Goal: Find specific page/section: Find specific page/section

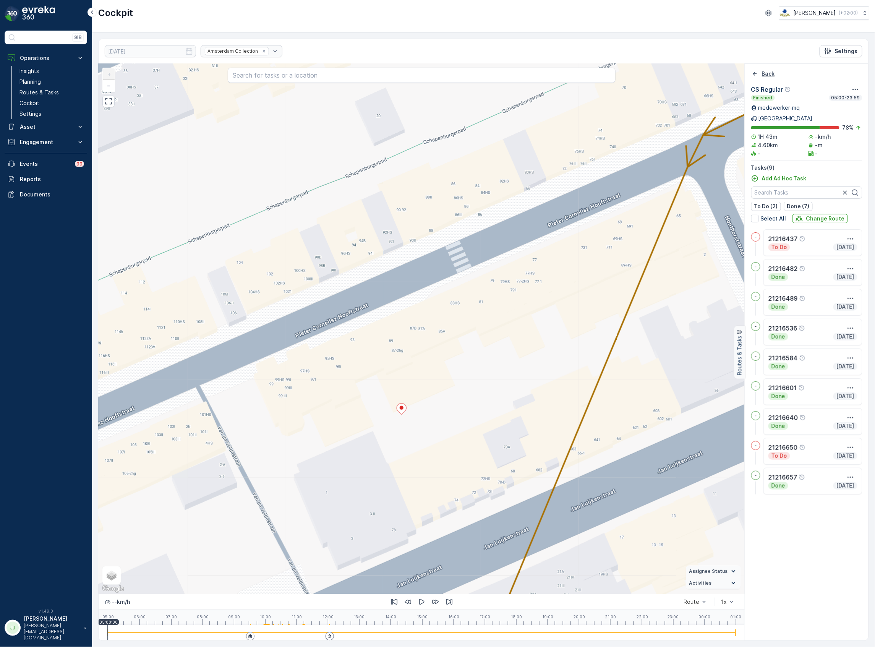
click at [754, 74] on icon "Back" at bounding box center [755, 74] width 4 height 4
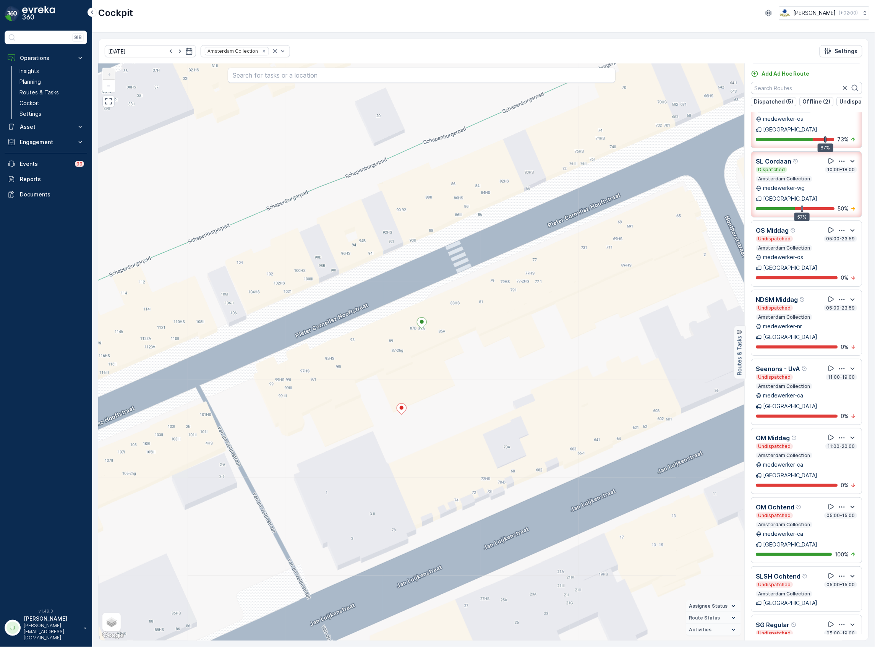
scroll to position [597, 0]
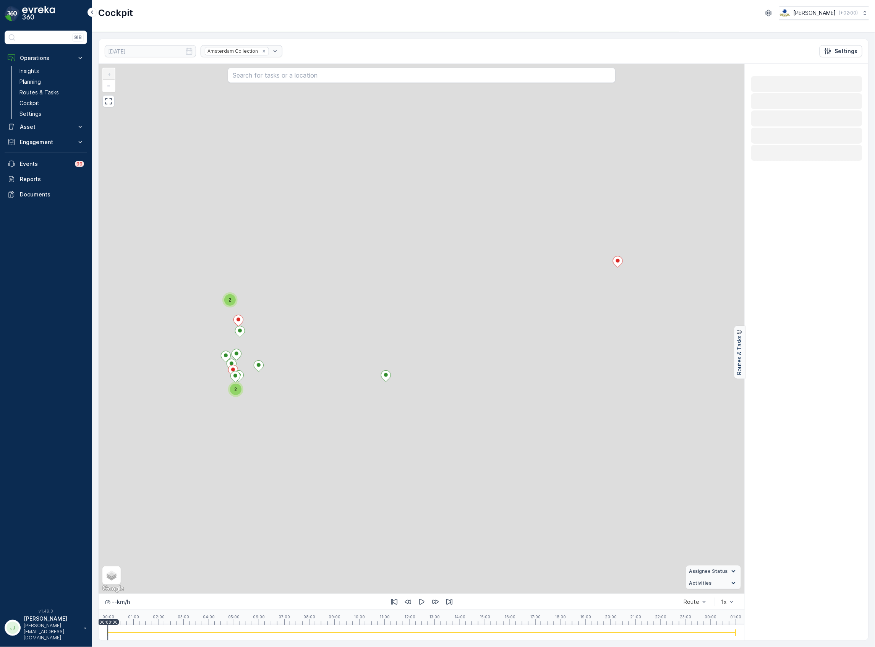
scroll to position [0, 0]
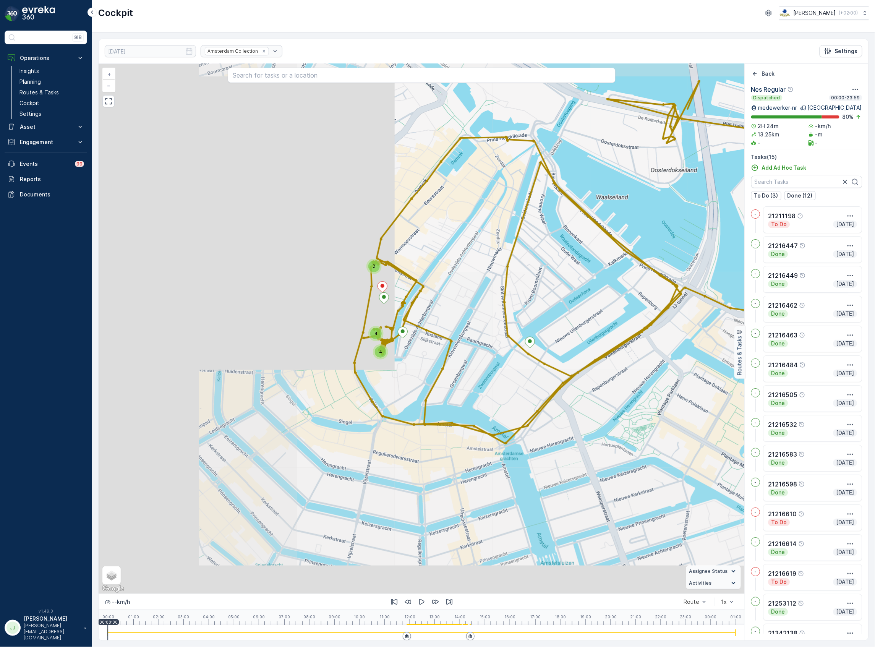
drag, startPoint x: 354, startPoint y: 333, endPoint x: 471, endPoint y: 316, distance: 118.6
click at [471, 316] on div "2 4 4 + − Satellite Roadmap Terrain Hybrid Leaflet Keyboard shortcuts Map Data …" at bounding box center [422, 329] width 646 height 530
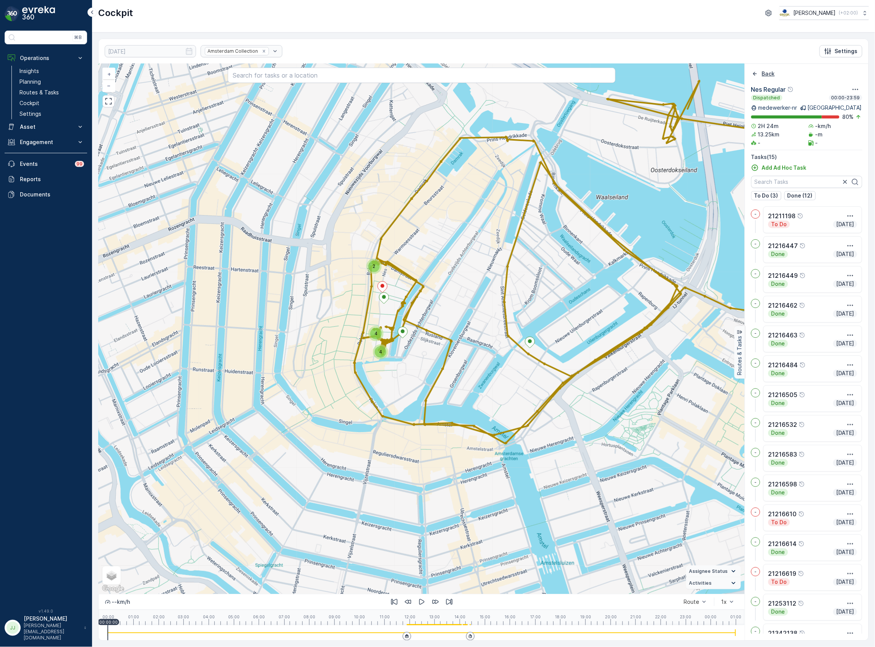
click at [755, 75] on icon "Back" at bounding box center [755, 74] width 8 height 8
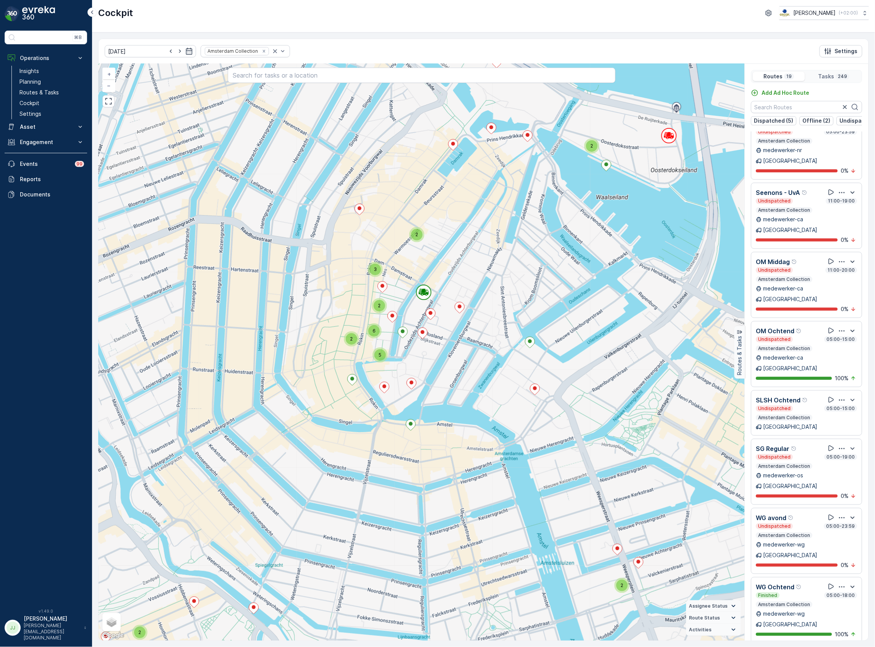
scroll to position [597, 0]
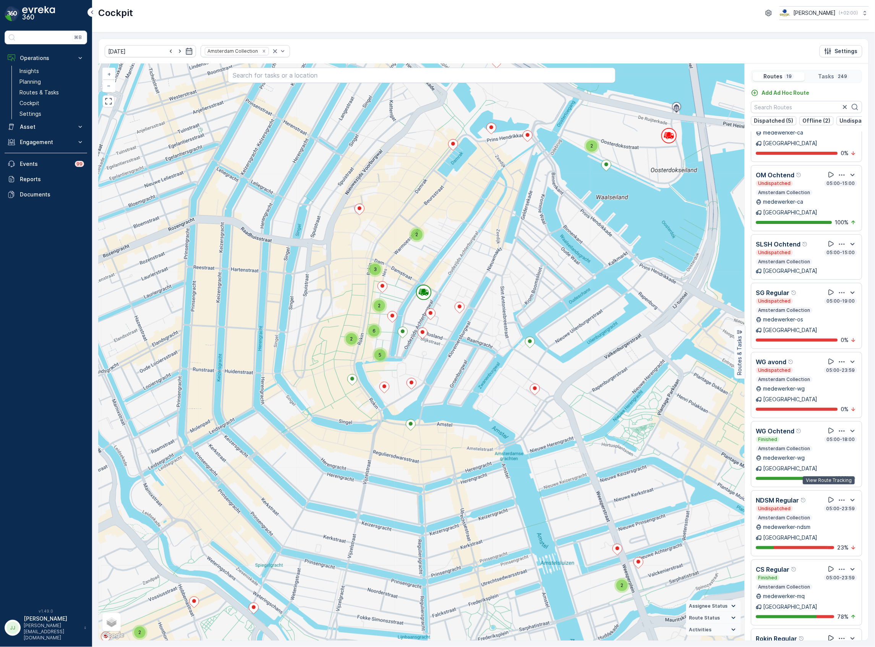
click at [828, 634] on icon at bounding box center [831, 638] width 8 height 8
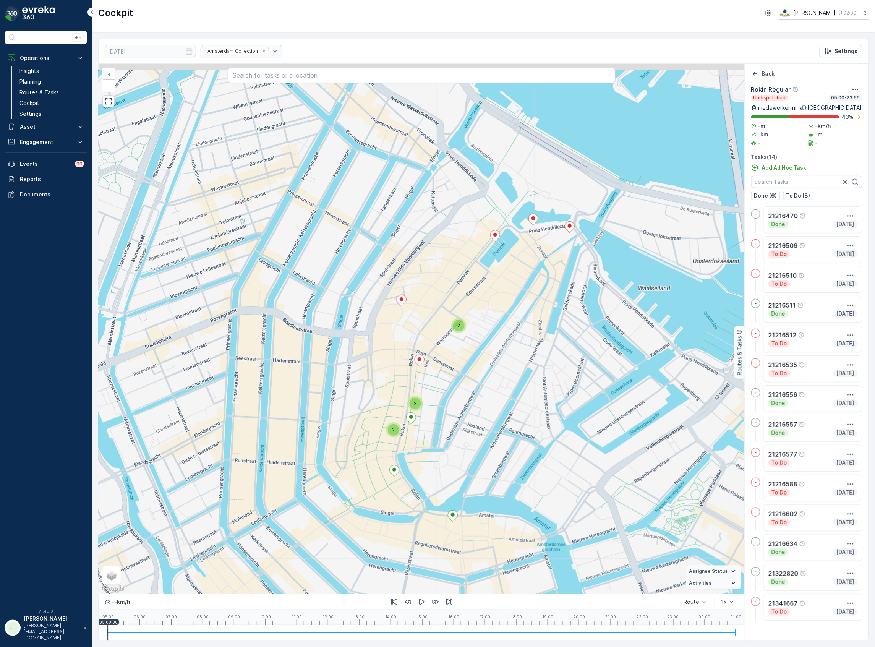
drag, startPoint x: 434, startPoint y: 343, endPoint x: 495, endPoint y: 391, distance: 77.8
click at [495, 391] on div "2 2 2 + − Satellite Roadmap Terrain Hybrid Leaflet Keyboard shortcuts Map Data …" at bounding box center [422, 329] width 646 height 530
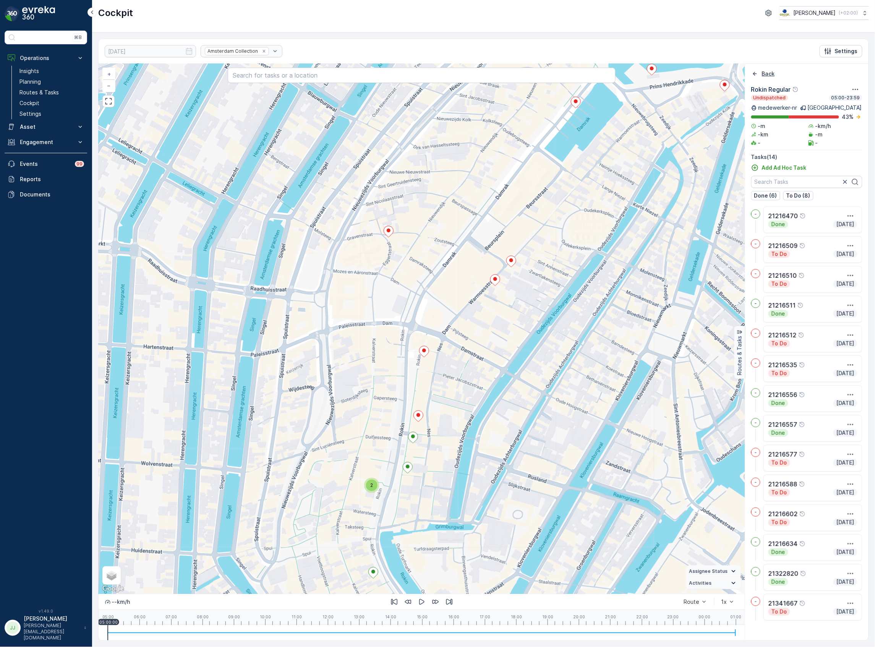
click at [752, 71] on icon "Back" at bounding box center [755, 74] width 8 height 8
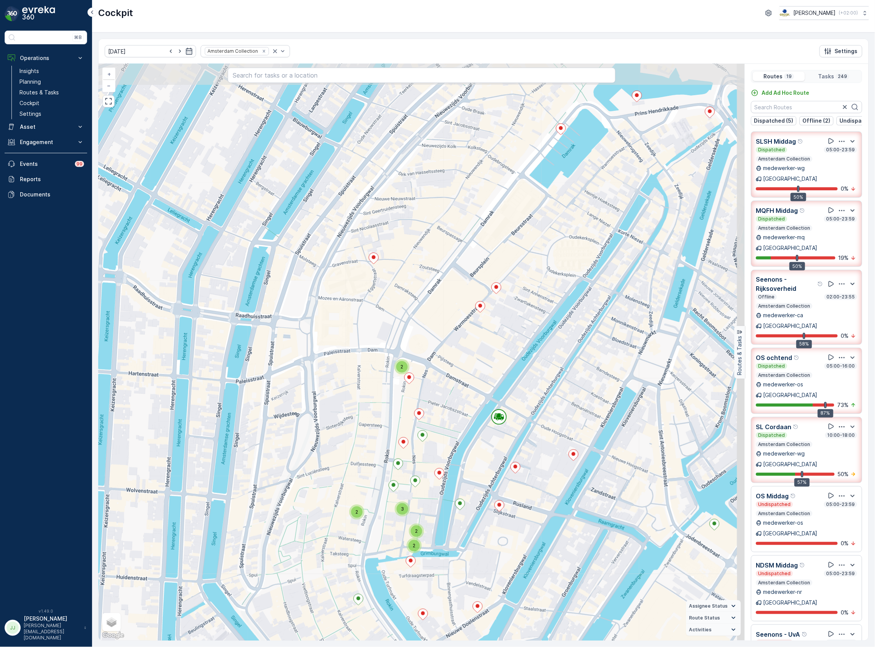
drag, startPoint x: 667, startPoint y: 331, endPoint x: 653, endPoint y: 356, distance: 28.7
click at [653, 356] on div "2 2 2 2 2 2 4 2 2 4 2 2 2 2 4 3 3 2 6 2 2 4 4 2 2 2 2 2 2 3 4 2 2 2 10 4 2 2 2 …" at bounding box center [422, 352] width 646 height 576
